Goal: Task Accomplishment & Management: Use online tool/utility

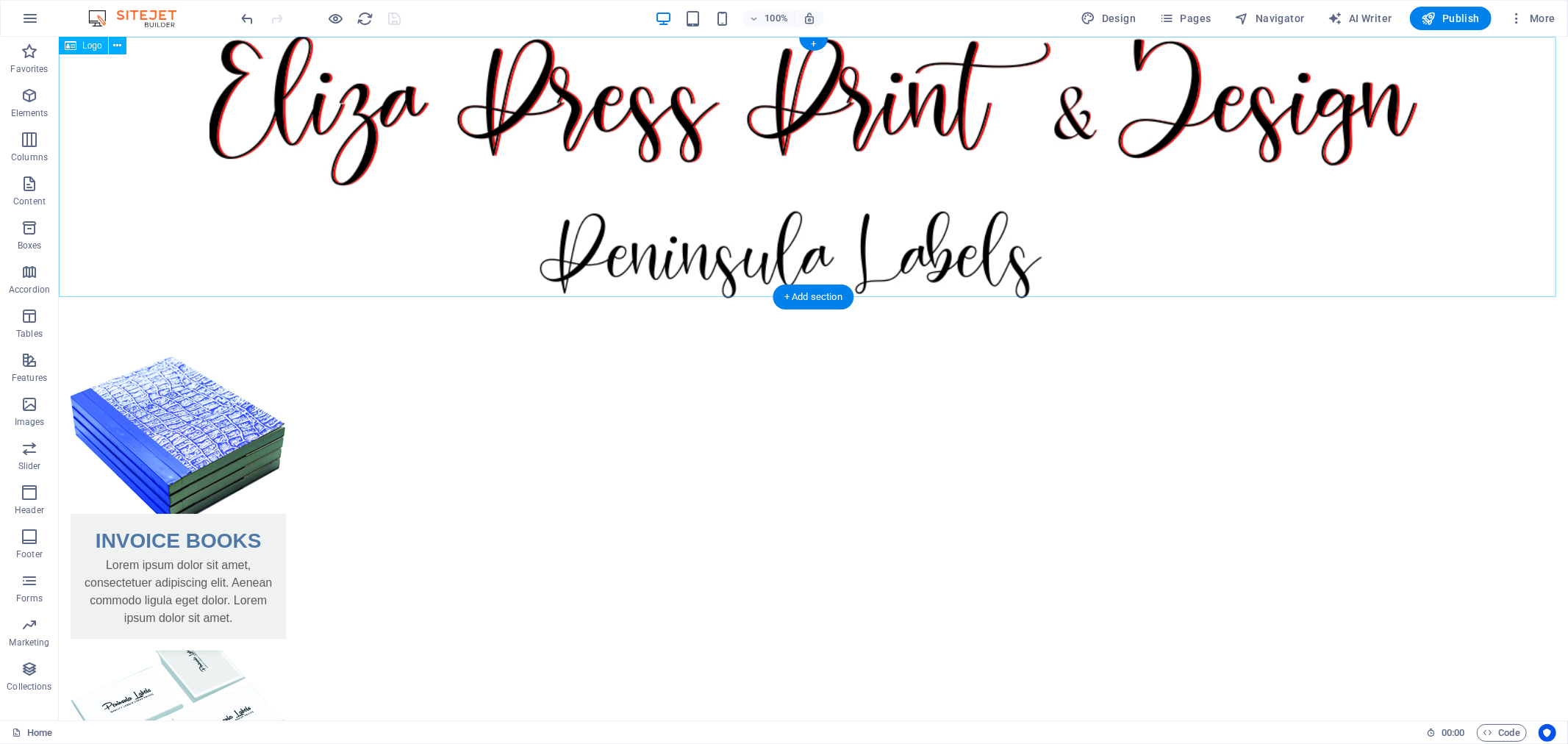
click at [978, 258] on div at bounding box center [813, 166] width 1510 height 261
select select "%"
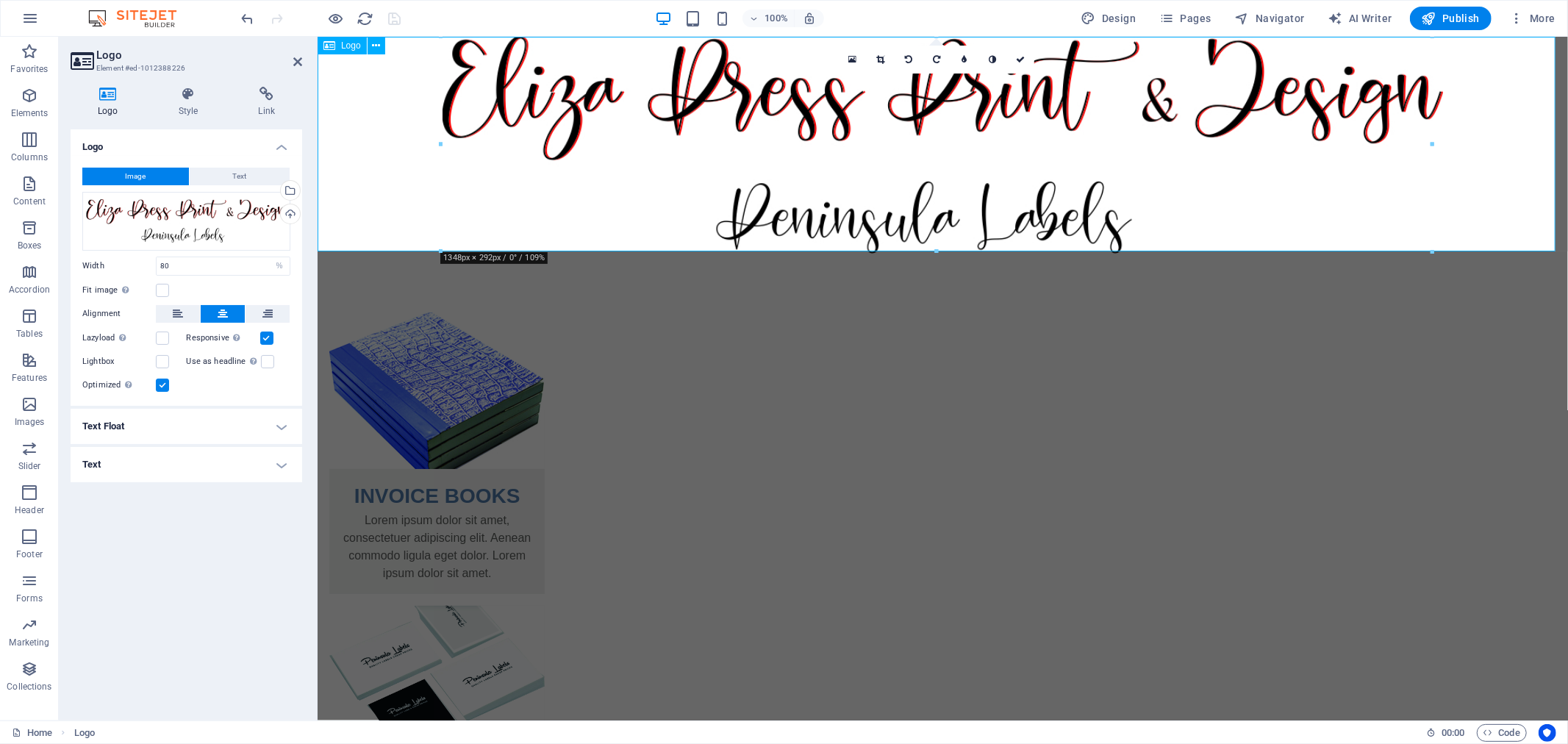
click at [947, 232] on div at bounding box center [942, 144] width 1250 height 217
drag, startPoint x: 1253, startPoint y: 286, endPoint x: 932, endPoint y: 220, distance: 327.7
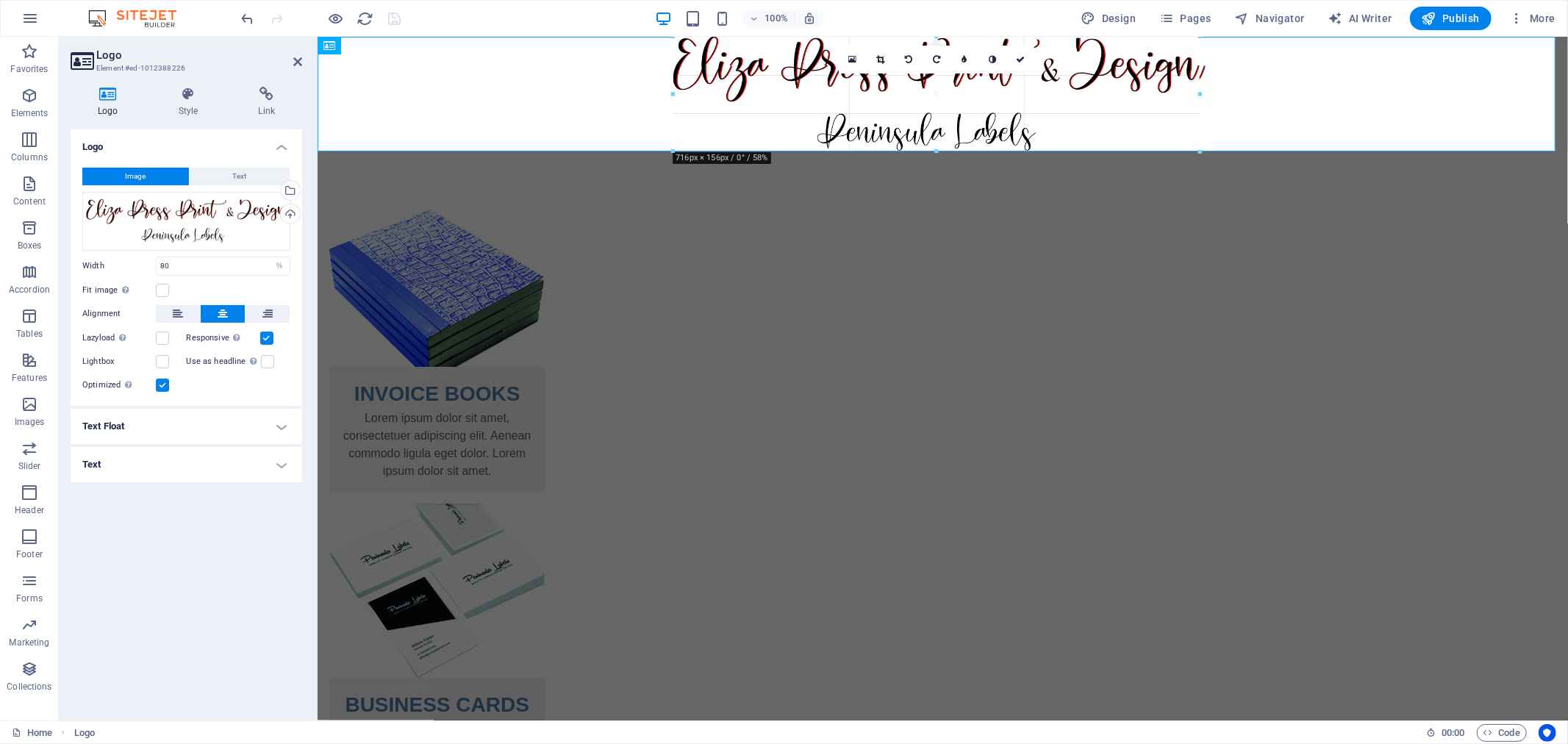
drag, startPoint x: 937, startPoint y: 250, endPoint x: 942, endPoint y: 150, distance: 100.1
type input "711"
select select "px"
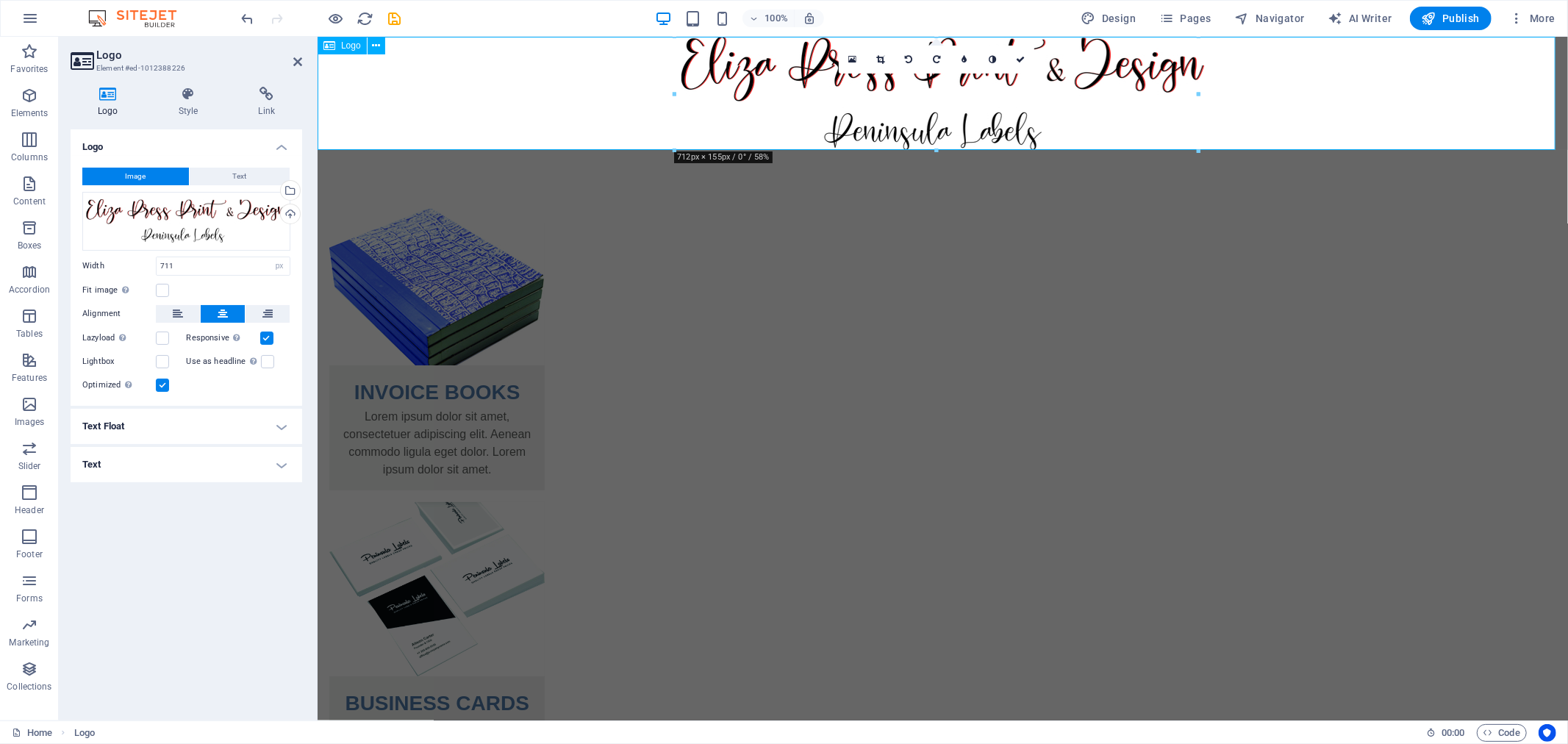
click at [643, 137] on div at bounding box center [942, 92] width 1250 height 114
click at [128, 546] on div "Logo Image Text Drag files here, click to choose files or select files from Fil…" at bounding box center [186, 418] width 232 height 579
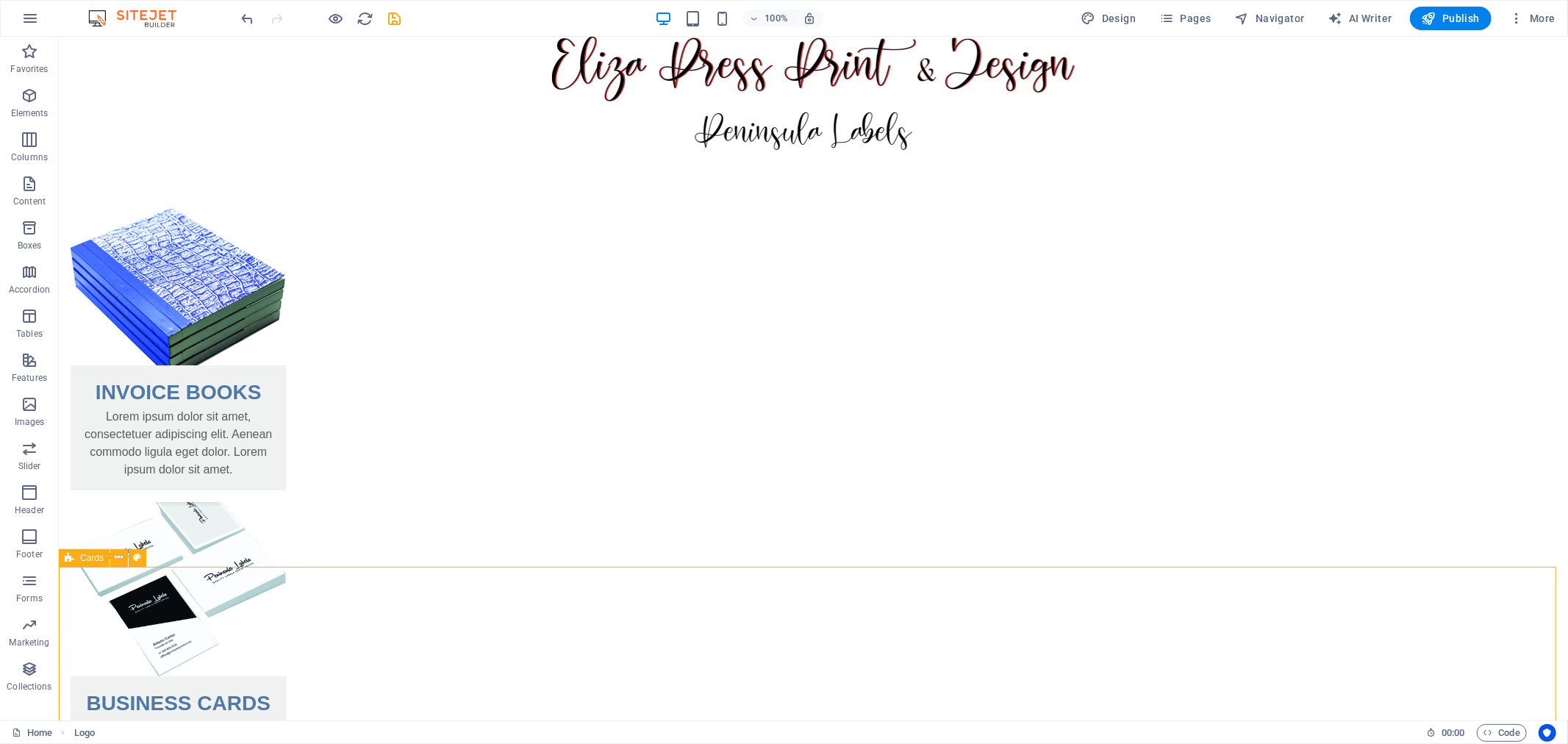
select select "rem"
select select "preset-image-boxes-v3-border"
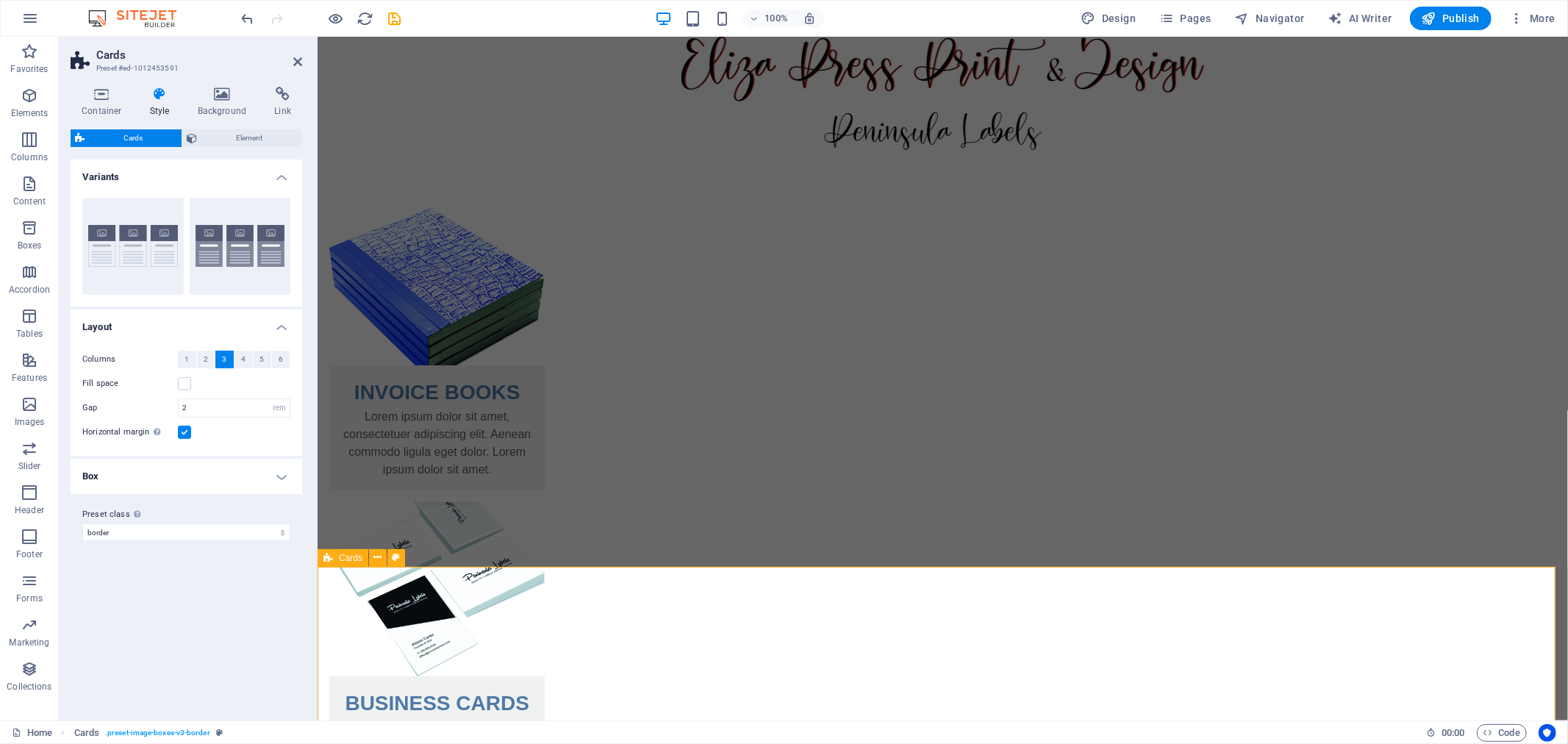
drag, startPoint x: 1245, startPoint y: 580, endPoint x: 986, endPoint y: 581, distance: 259.0
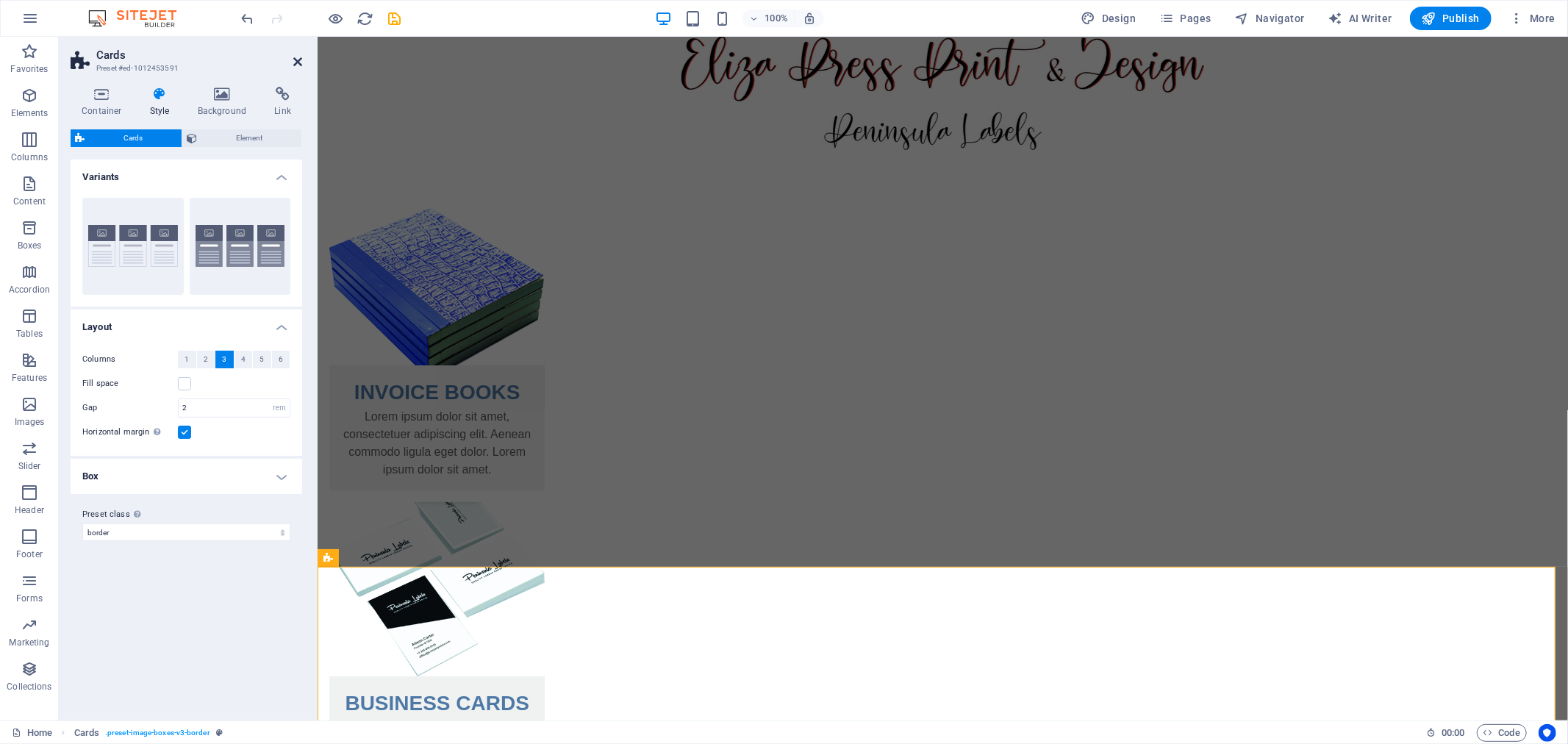
click at [294, 59] on icon at bounding box center [298, 62] width 9 height 12
